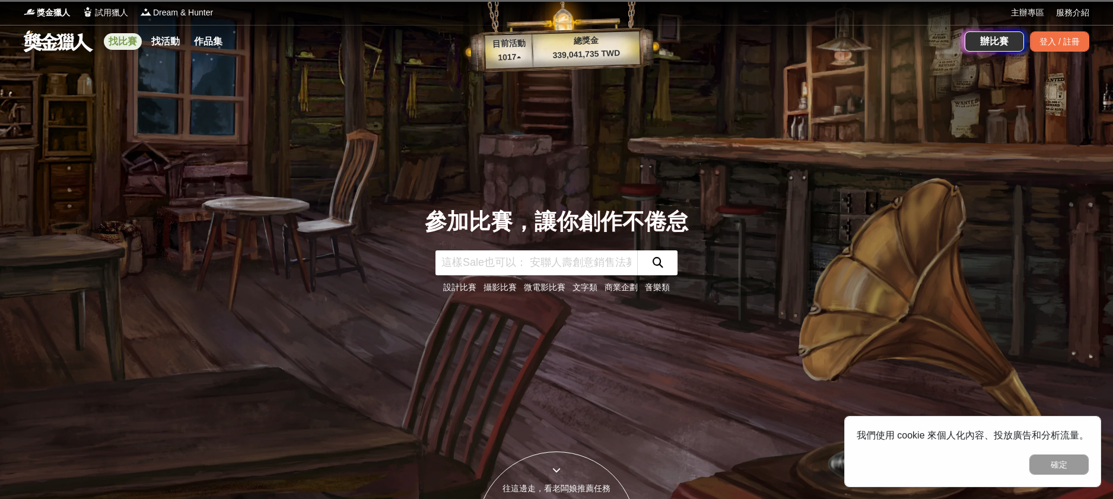
click at [128, 40] on link "找比賽" at bounding box center [123, 41] width 38 height 17
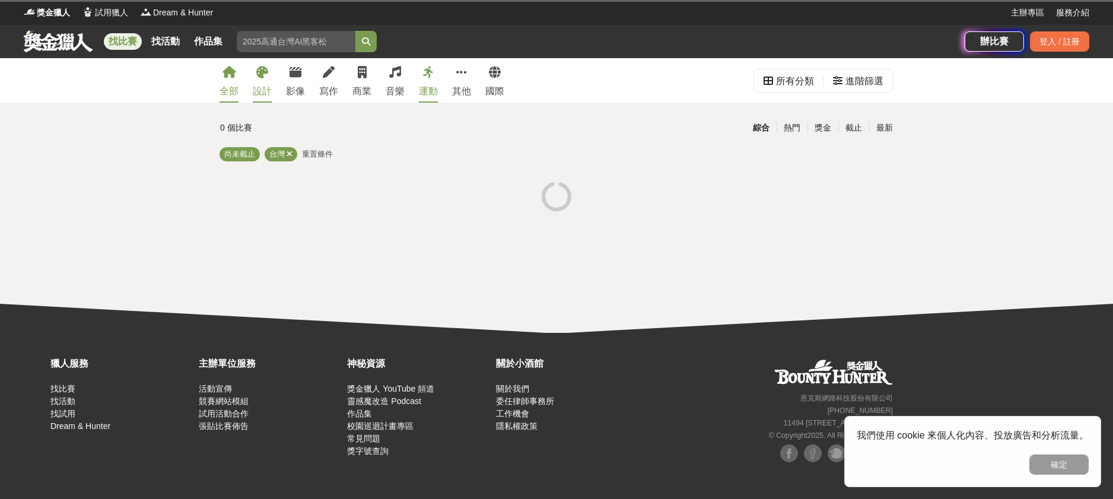
click at [262, 74] on icon at bounding box center [262, 72] width 12 height 12
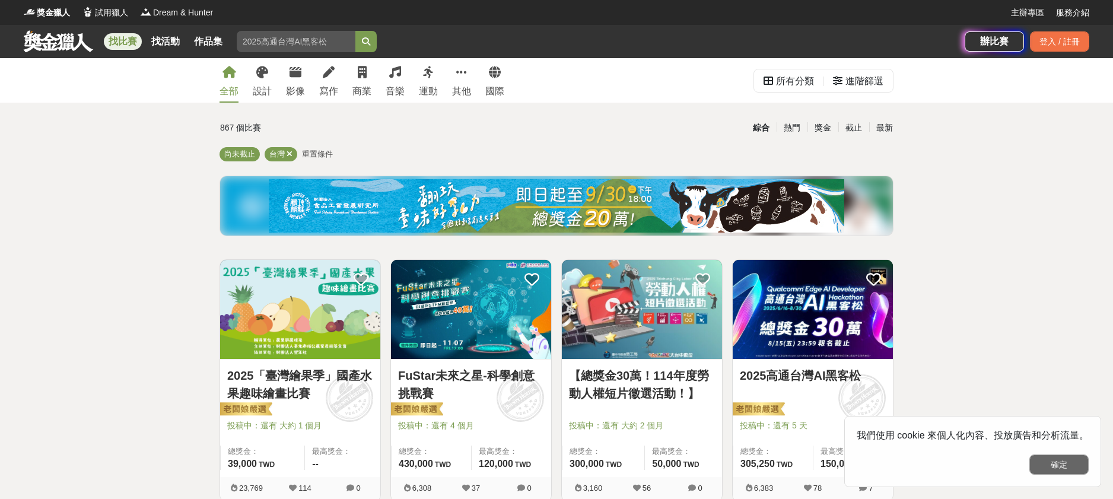
click at [1057, 456] on button "確定" at bounding box center [1058, 464] width 59 height 20
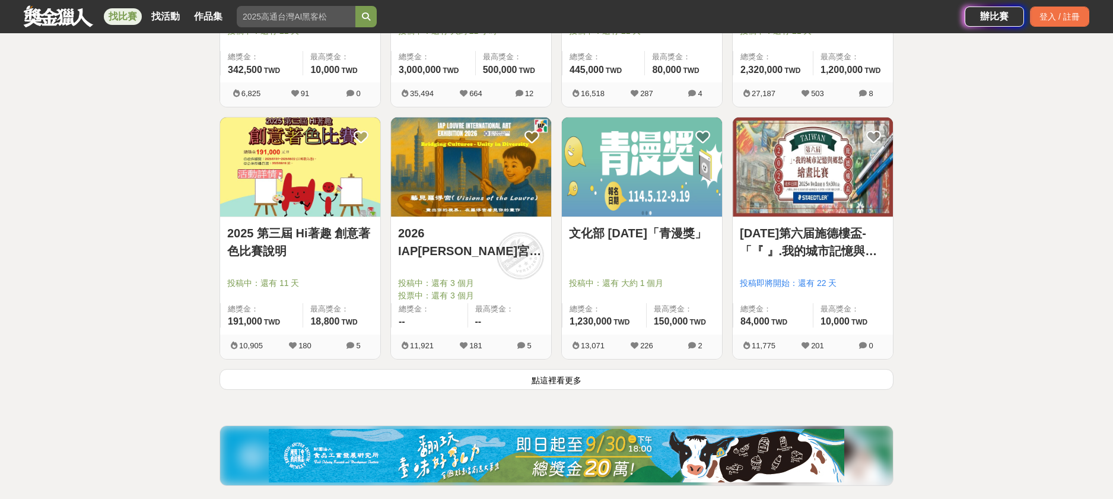
scroll to position [1404, 0]
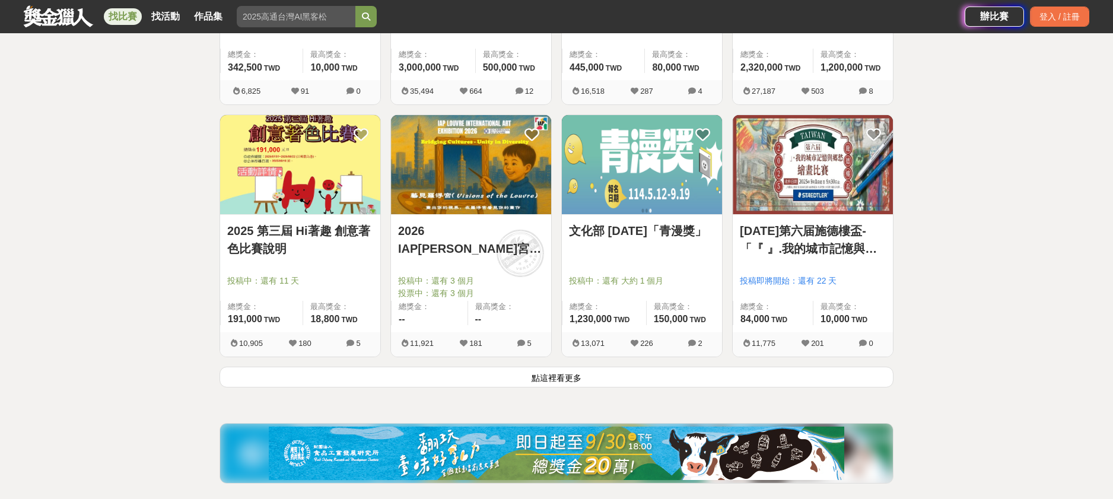
click at [705, 381] on button "點這裡看更多" at bounding box center [556, 377] width 674 height 21
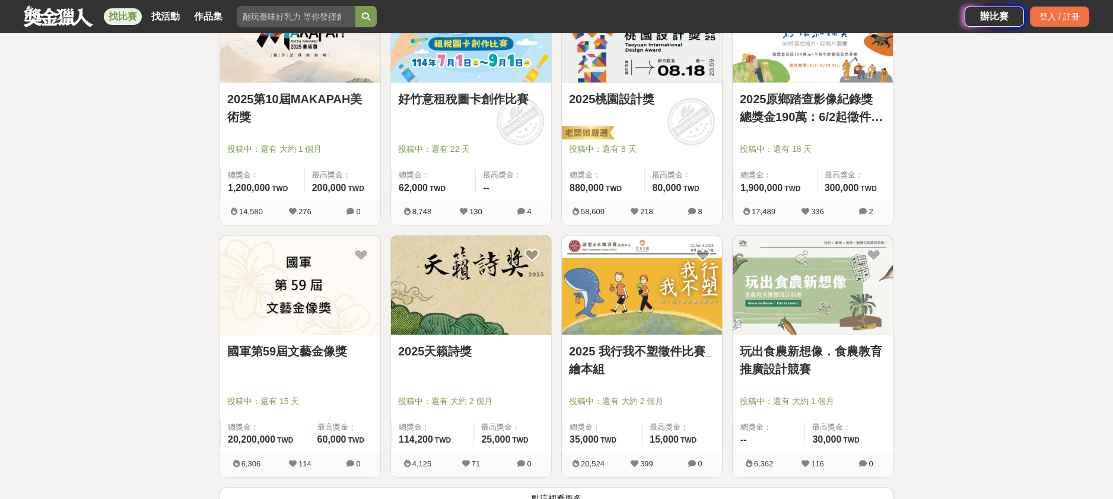
scroll to position [2882, 0]
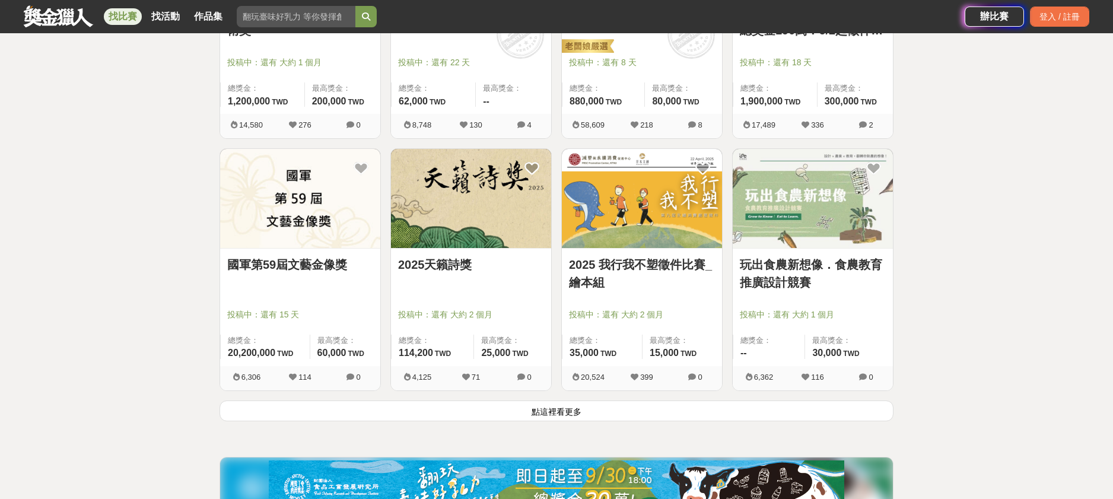
click at [750, 408] on button "點這裡看更多" at bounding box center [556, 410] width 674 height 21
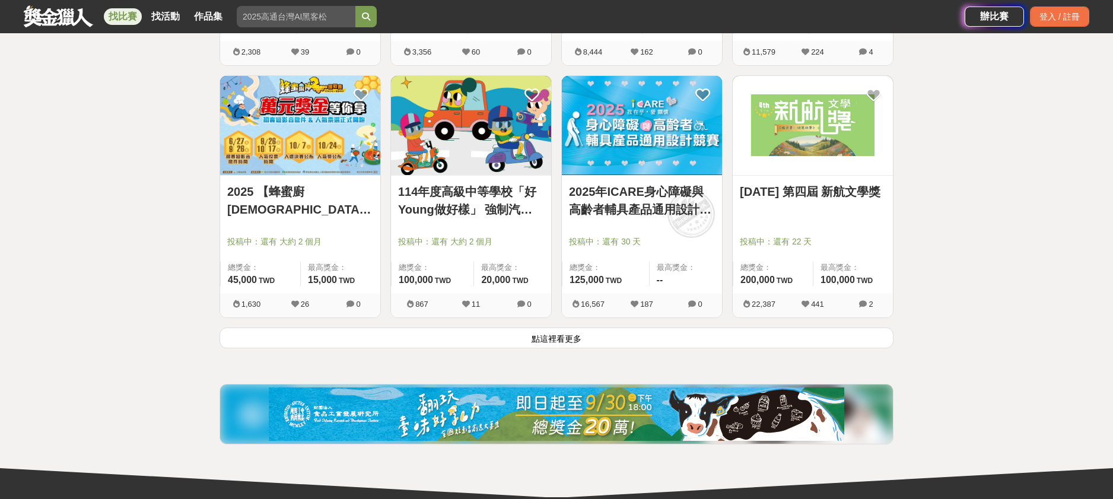
scroll to position [4468, 0]
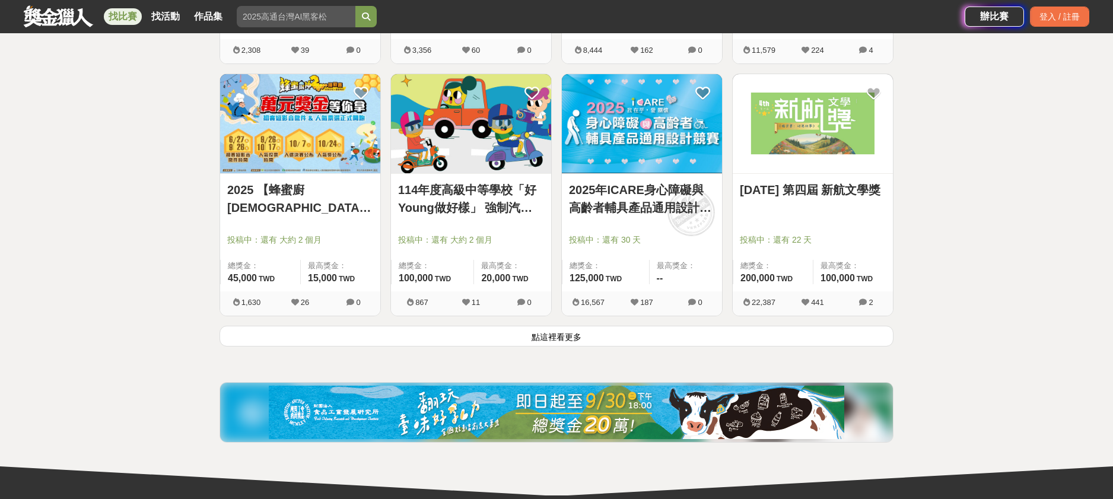
click at [829, 337] on button "點這裡看更多" at bounding box center [556, 336] width 674 height 21
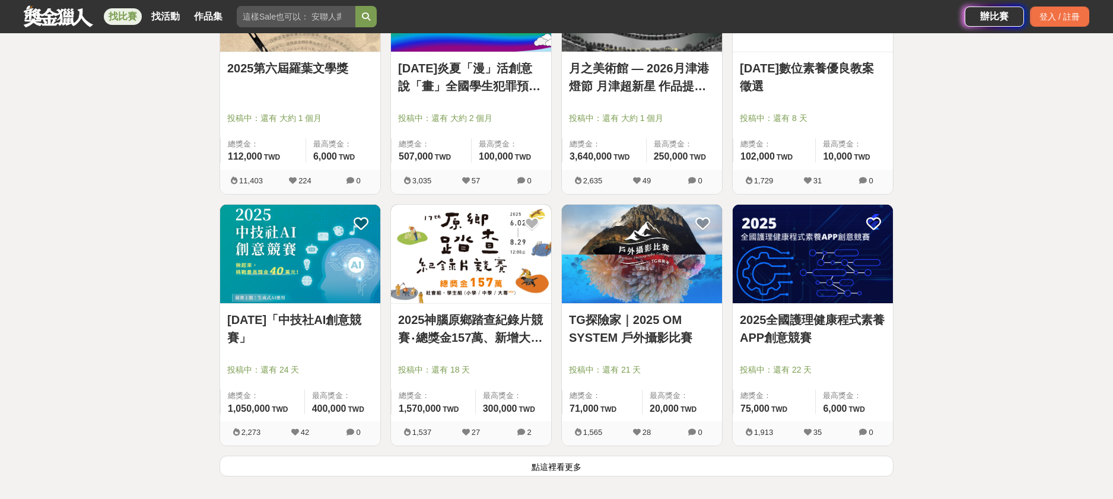
scroll to position [5959, 0]
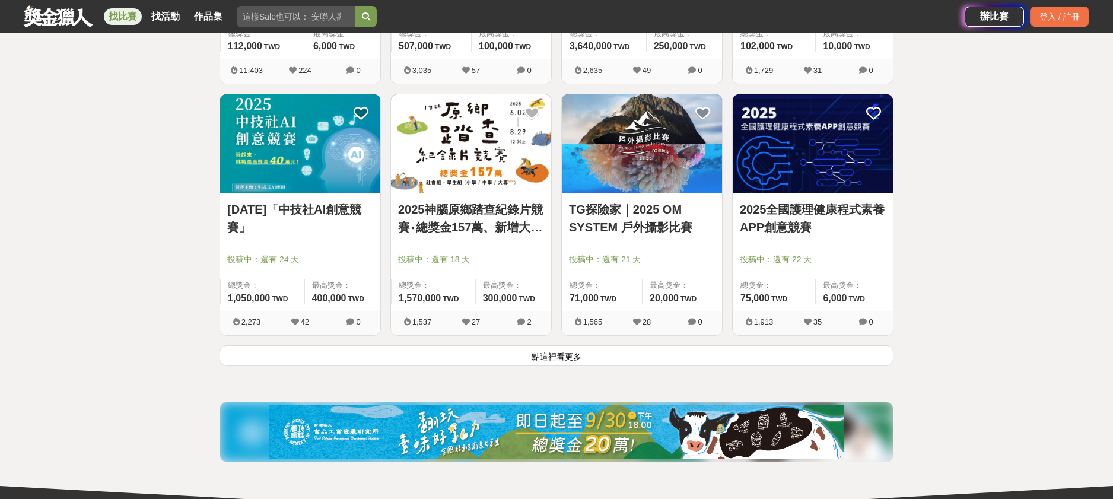
click at [807, 351] on button "點這裡看更多" at bounding box center [556, 355] width 674 height 21
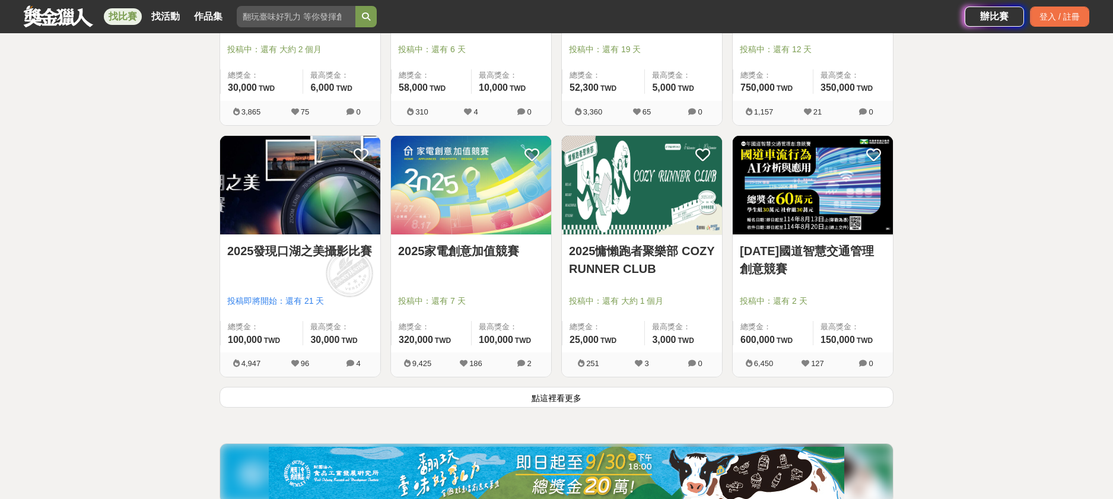
scroll to position [7430, 0]
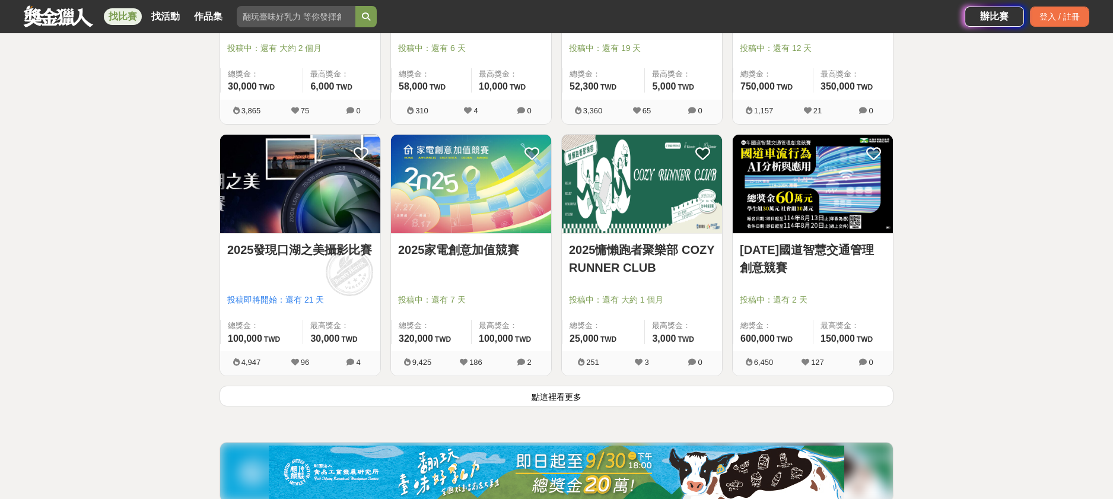
click at [722, 396] on button "點這裡看更多" at bounding box center [556, 396] width 674 height 21
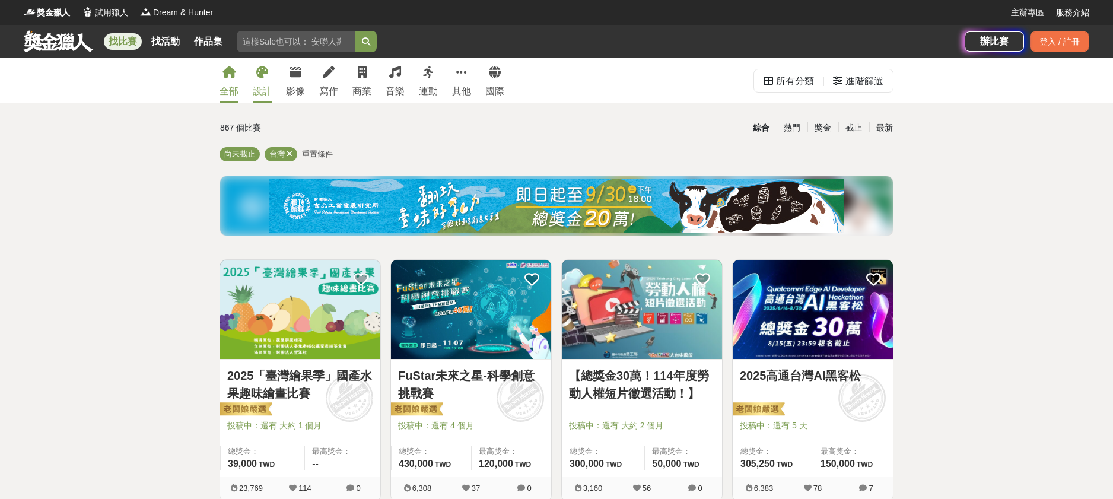
click at [260, 74] on icon at bounding box center [262, 72] width 12 height 12
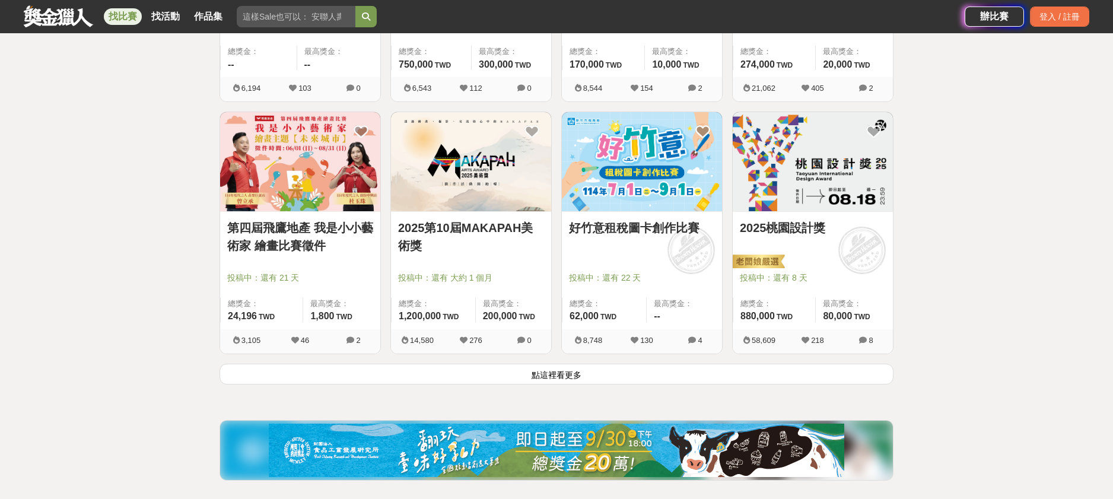
scroll to position [1409, 0]
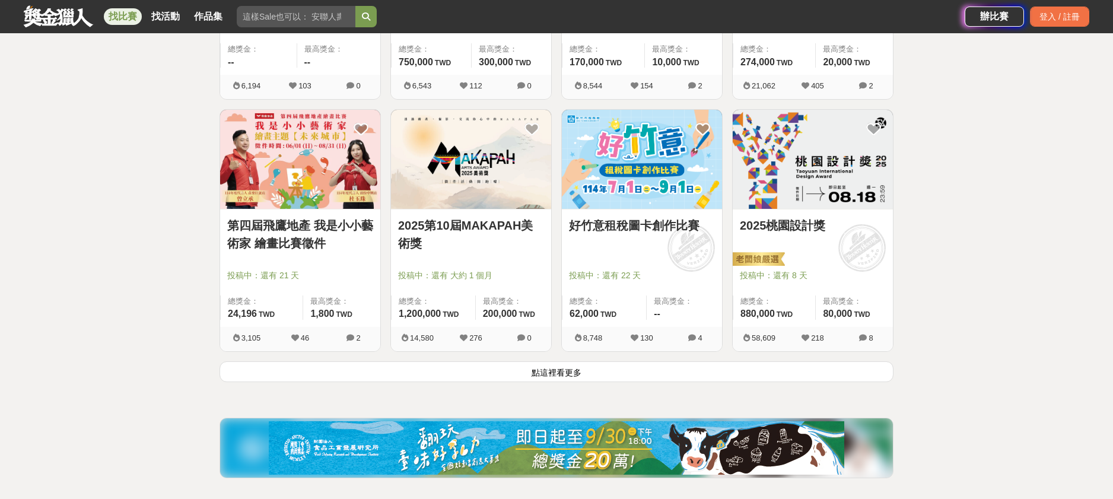
click at [572, 371] on button "點這裡看更多" at bounding box center [556, 371] width 674 height 21
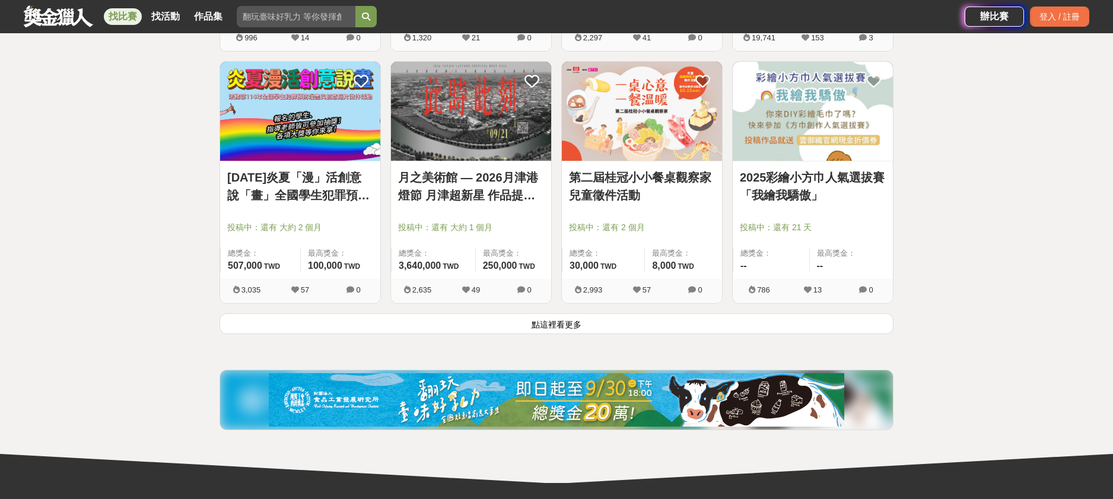
scroll to position [2970, 0]
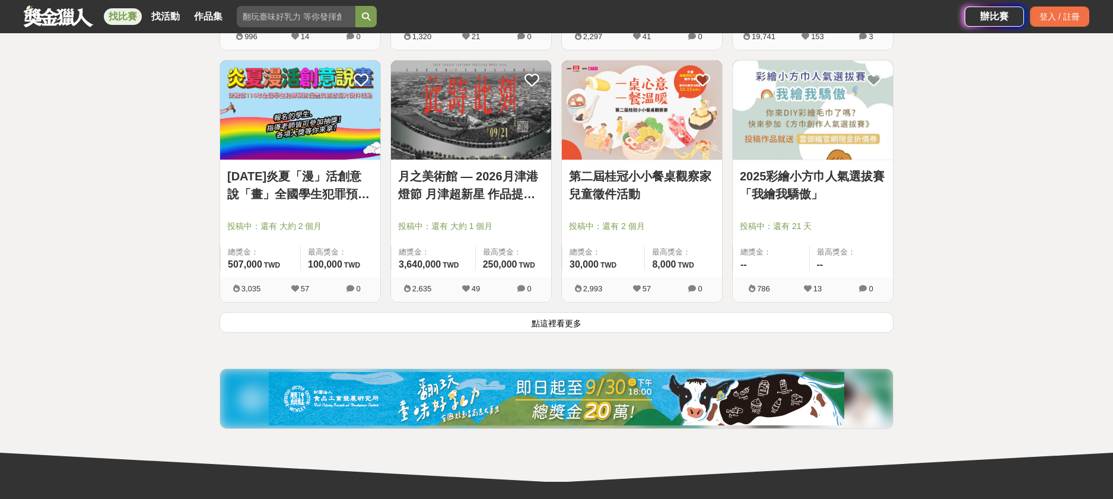
click at [735, 324] on button "點這裡看更多" at bounding box center [556, 322] width 674 height 21
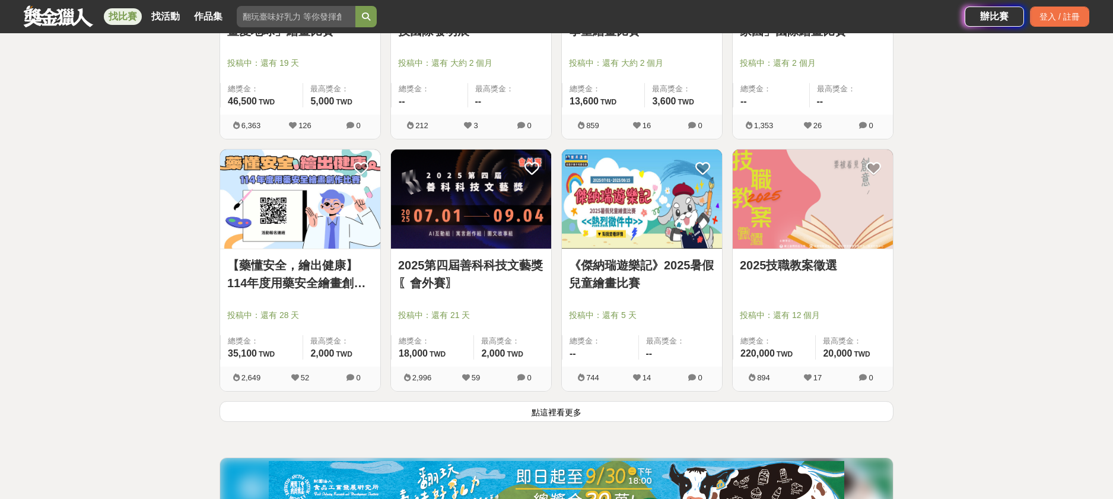
scroll to position [4421, 0]
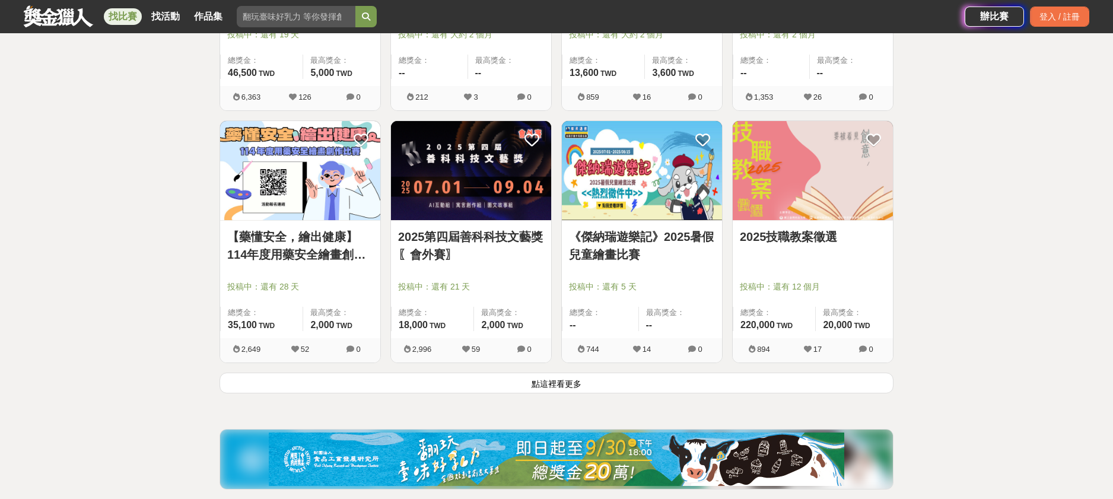
click at [802, 383] on button "點這裡看更多" at bounding box center [556, 383] width 674 height 21
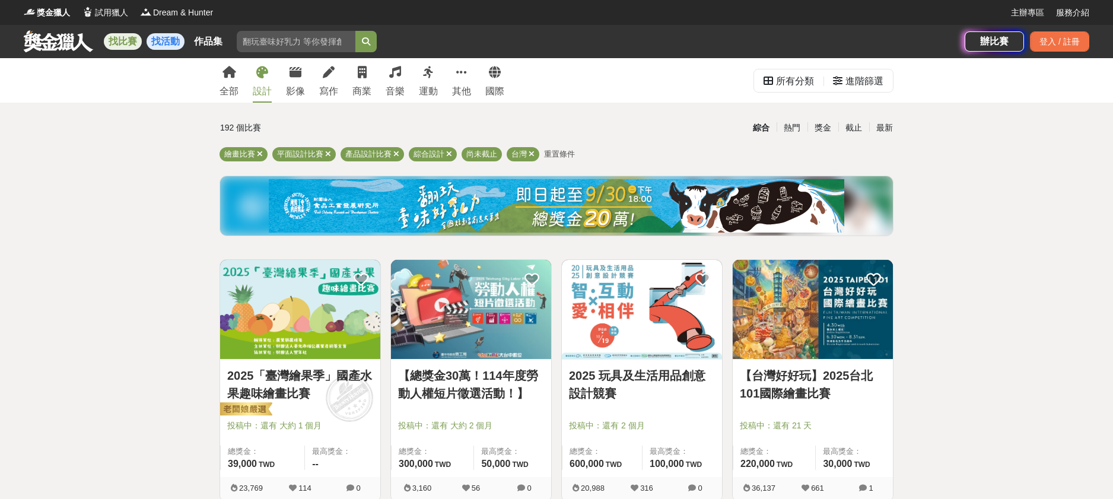
click at [165, 43] on link "找活動" at bounding box center [166, 41] width 38 height 17
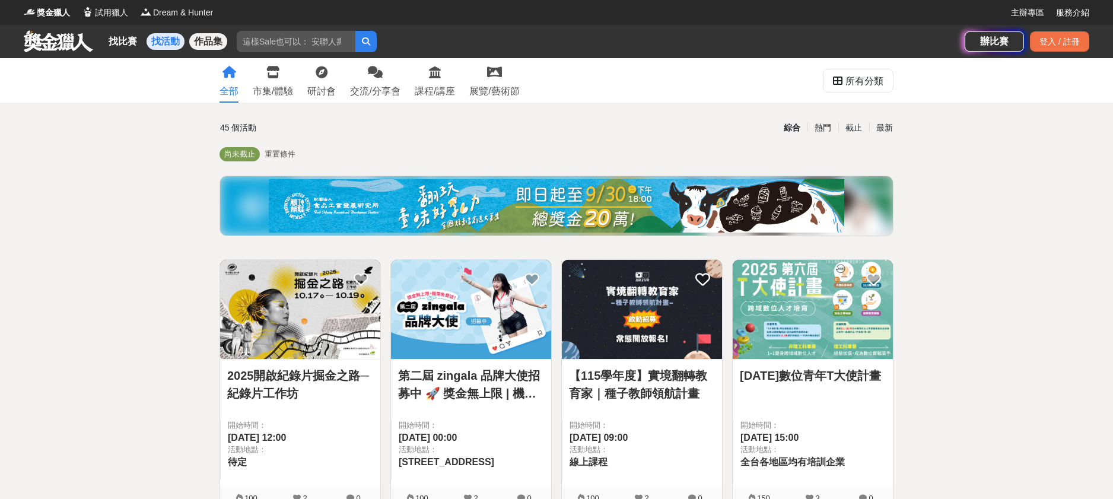
click at [209, 47] on link "作品集" at bounding box center [208, 41] width 38 height 17
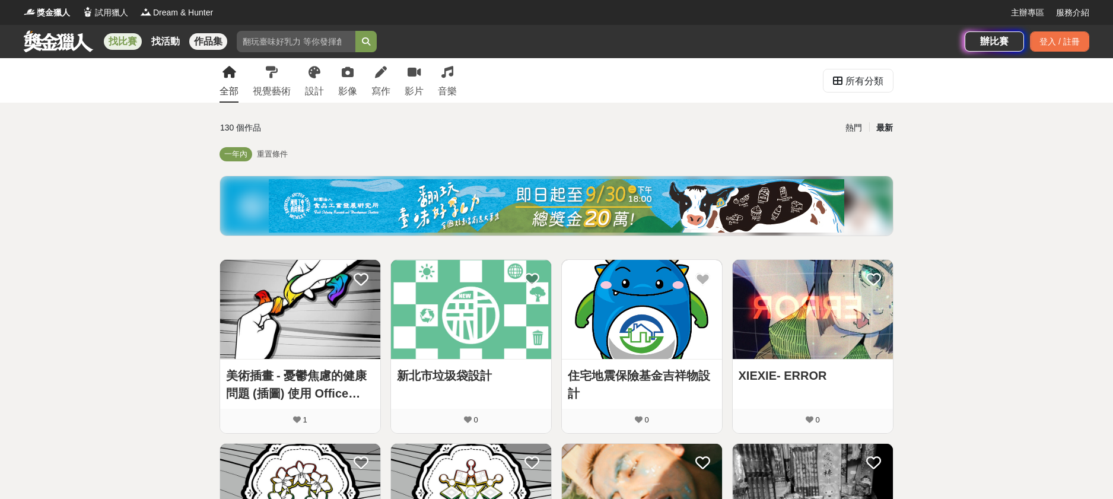
click at [120, 47] on link "找比賽" at bounding box center [123, 41] width 38 height 17
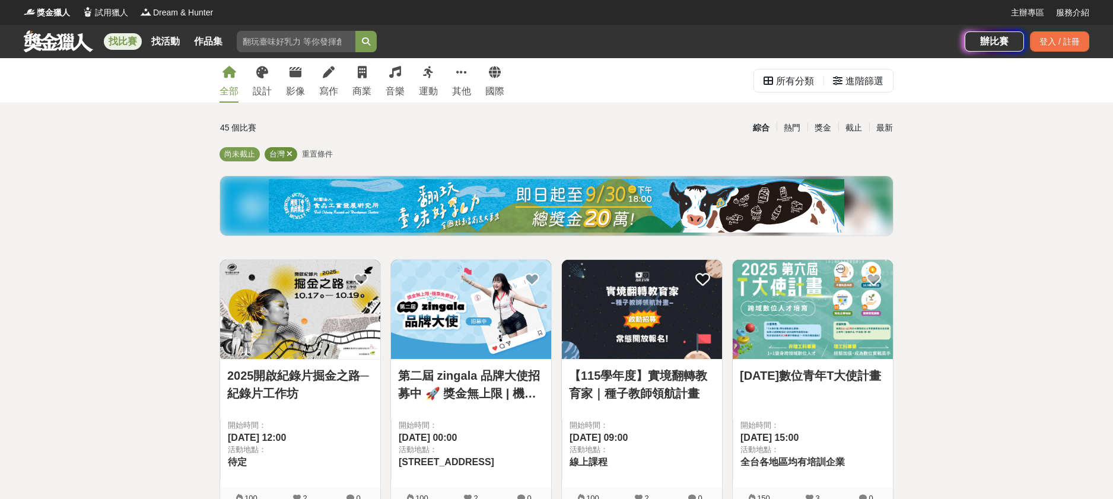
click at [289, 155] on icon at bounding box center [290, 154] width 6 height 8
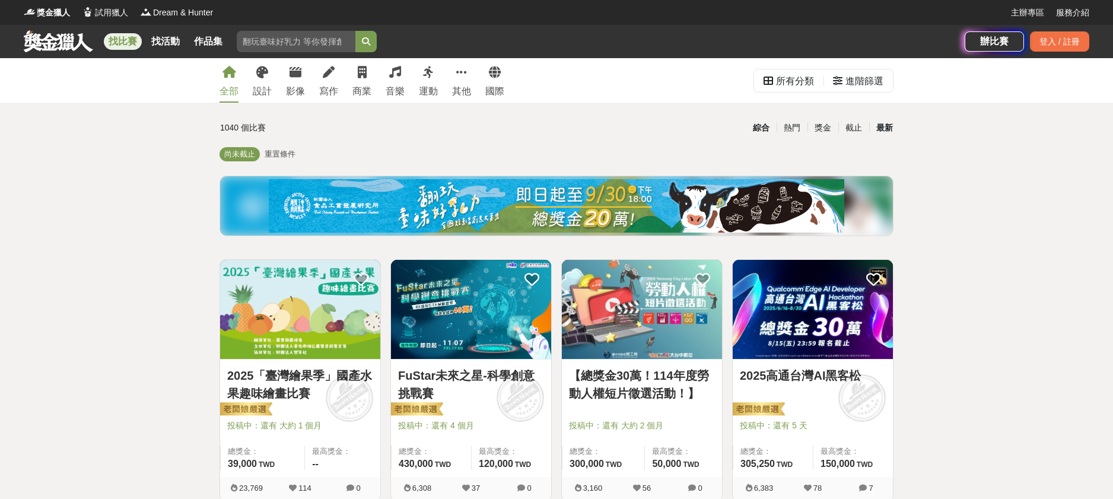
click at [883, 126] on div "最新" at bounding box center [884, 127] width 31 height 21
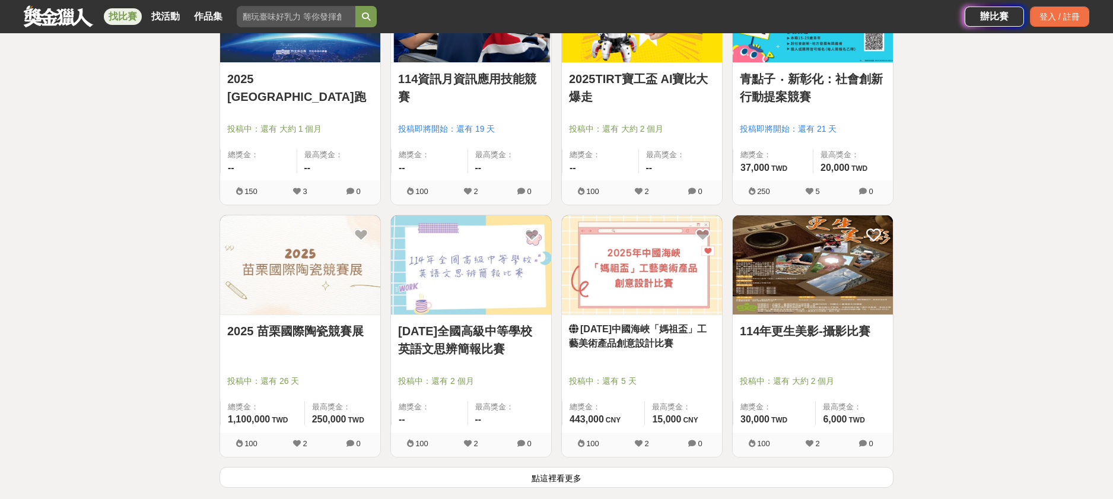
scroll to position [1279, 0]
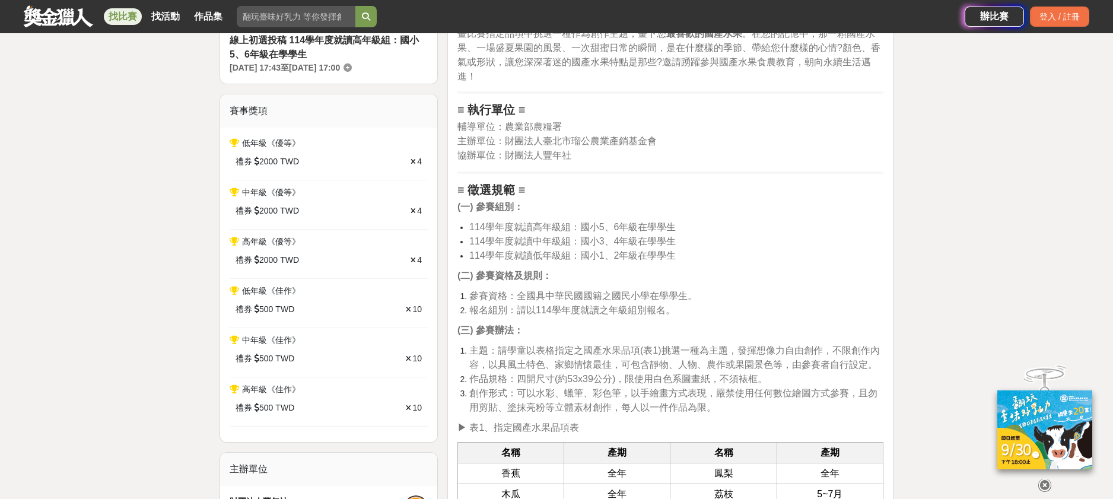
scroll to position [459, 0]
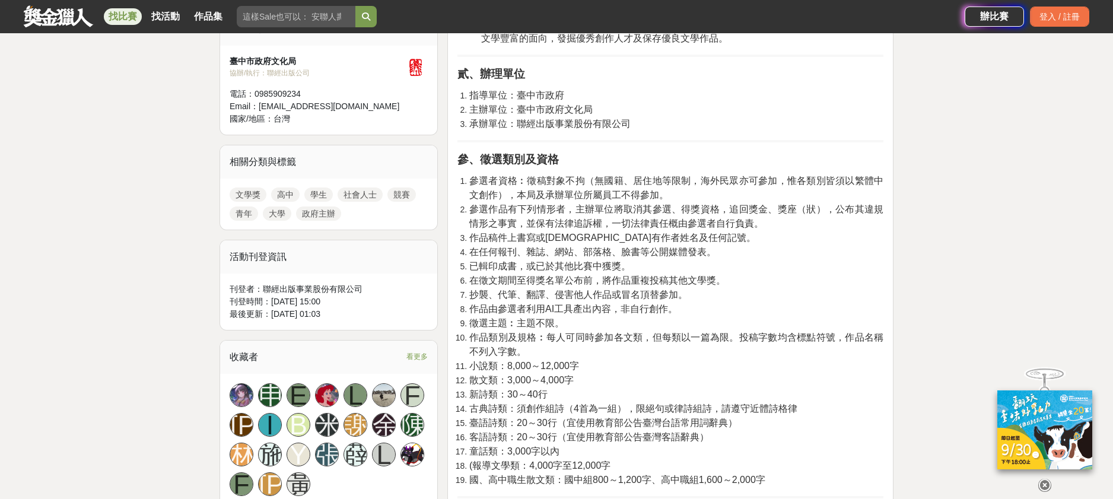
scroll to position [558, 0]
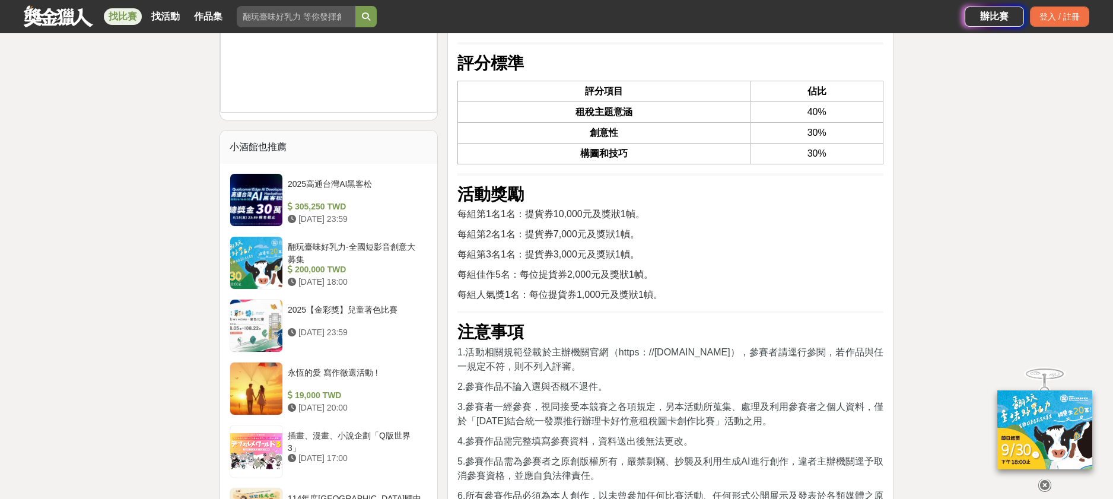
scroll to position [1704, 0]
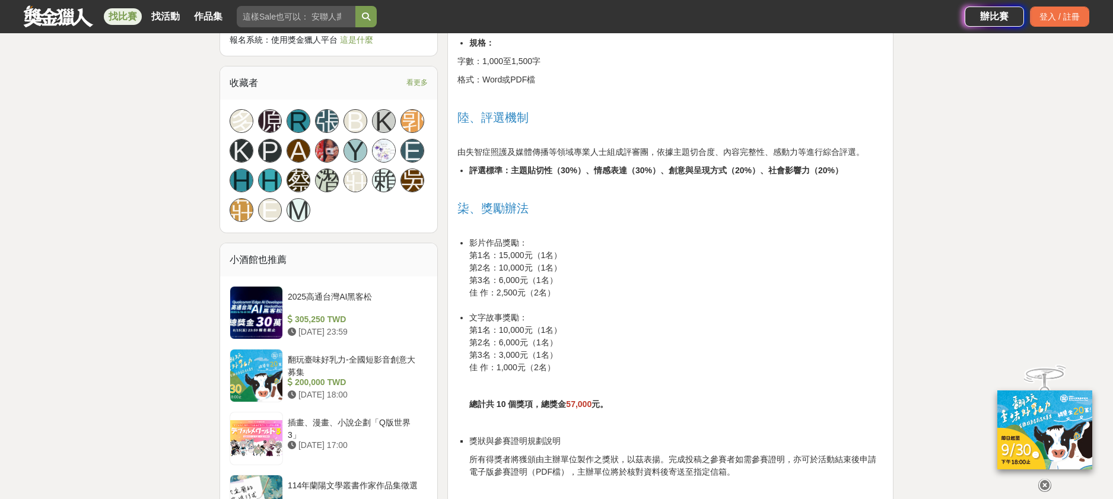
scroll to position [1169, 0]
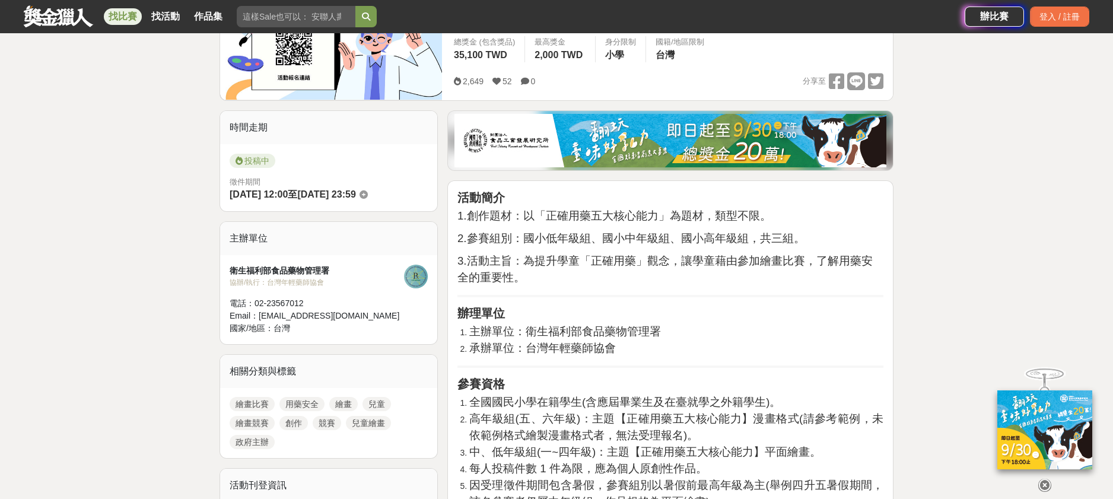
scroll to position [221, 0]
